Goal: Find specific page/section: Find specific page/section

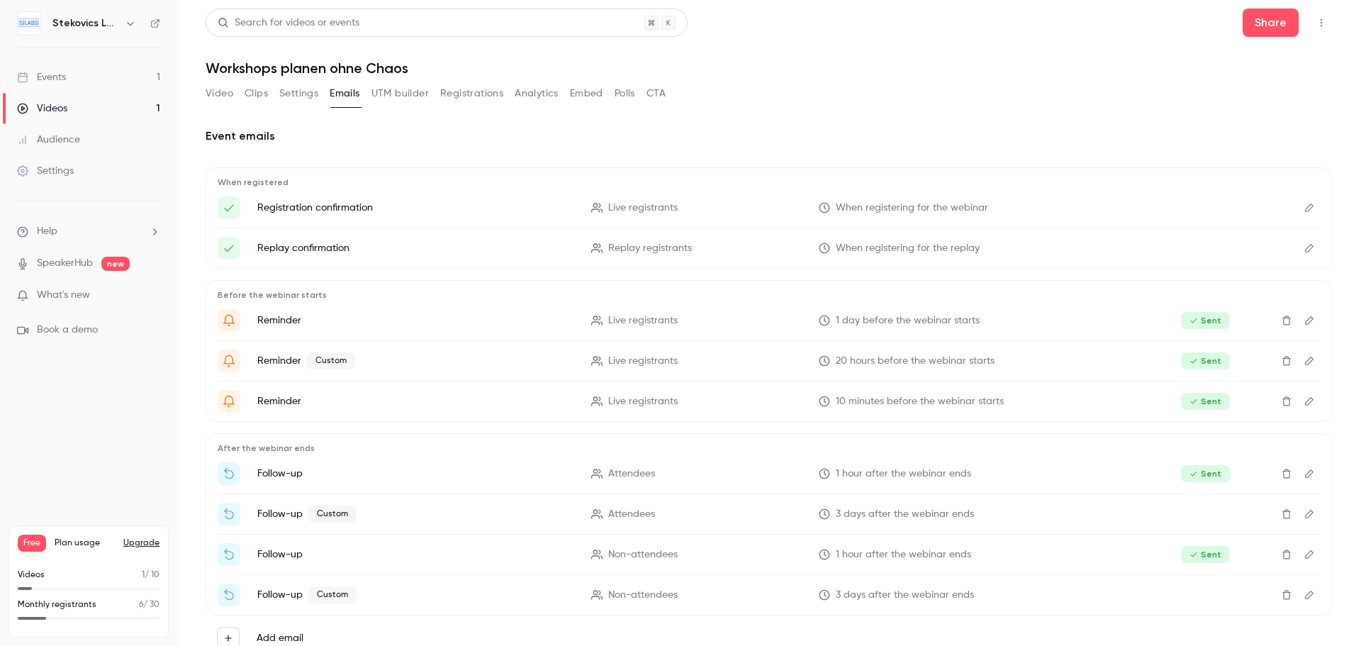
scroll to position [42, 0]
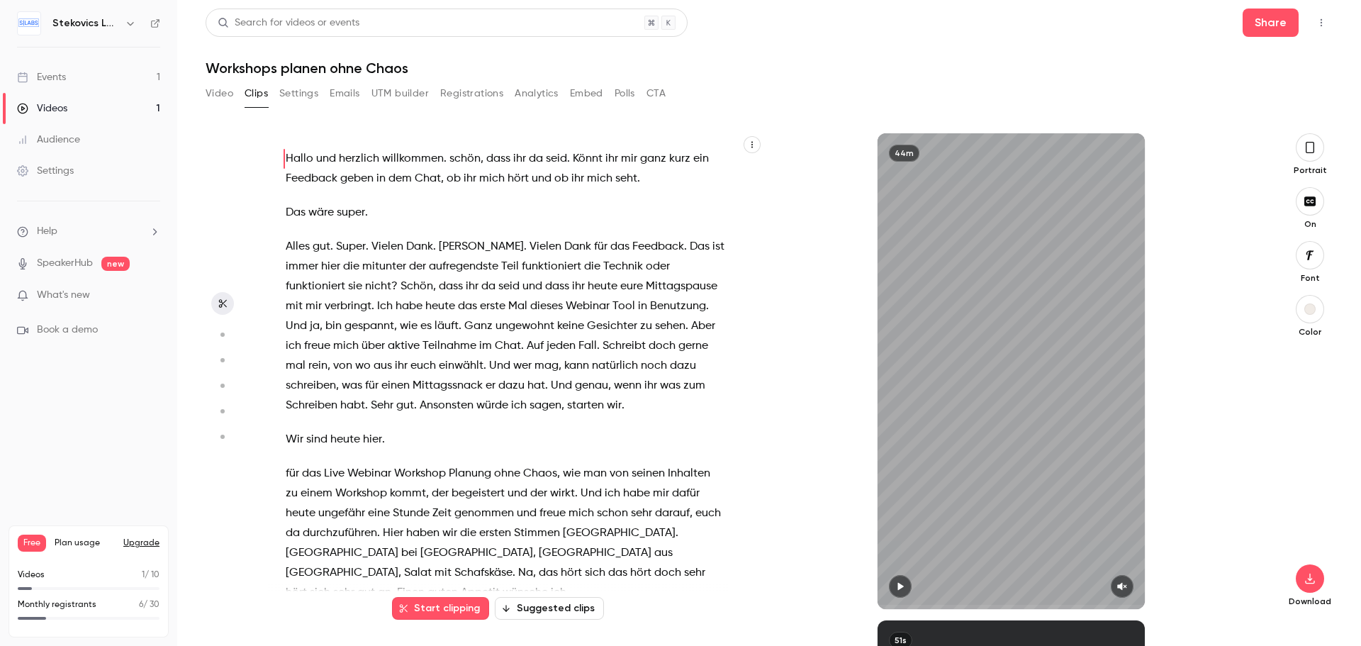
click at [49, 70] on div "Events" at bounding box center [41, 77] width 49 height 14
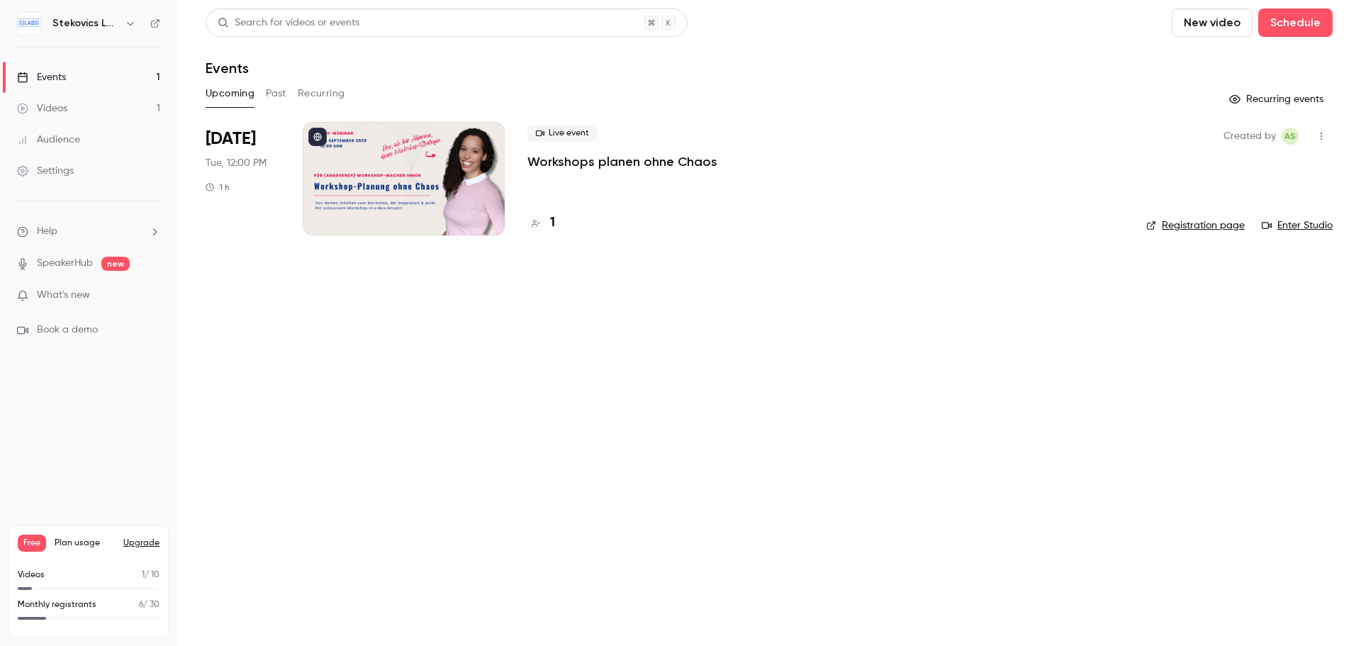
click at [283, 94] on button "Past" at bounding box center [276, 93] width 21 height 23
